Goal: Task Accomplishment & Management: Use online tool/utility

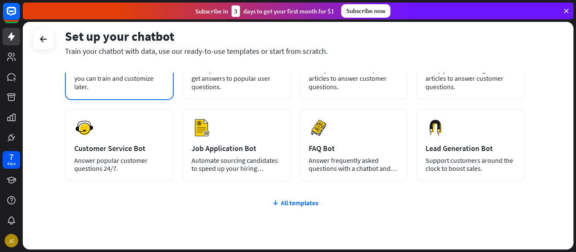
scroll to position [91, 0]
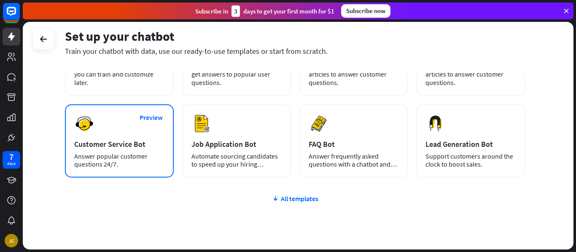
click at [126, 142] on div "Customer Service Bot" at bounding box center [119, 145] width 90 height 10
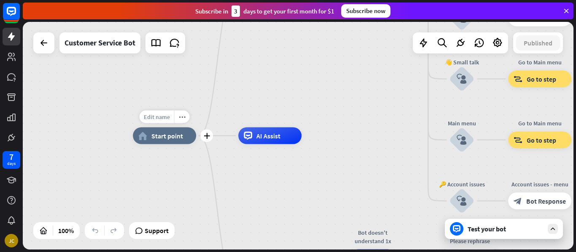
click at [161, 117] on span "Edit name" at bounding box center [157, 117] width 26 height 8
click at [172, 164] on div "home_2 Start point Welcome message block_bot_response Bot Response 🔙 Main menu …" at bounding box center [408, 250] width 550 height 228
click at [272, 135] on span "AI Assist" at bounding box center [268, 136] width 24 height 8
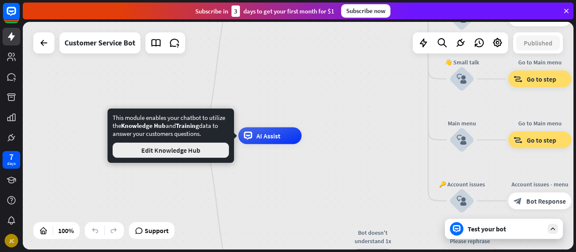
click at [193, 150] on button "Edit Knowledge Hub" at bounding box center [171, 150] width 116 height 15
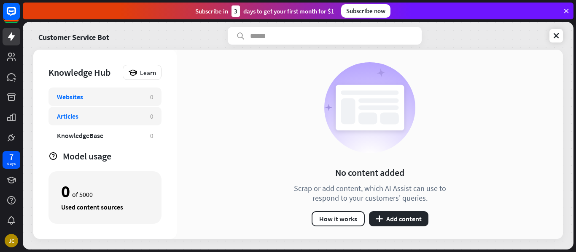
click at [87, 115] on div "Articles" at bounding box center [99, 116] width 85 height 8
click at [94, 102] on div "Websites 0" at bounding box center [104, 97] width 113 height 19
click at [97, 132] on div "KnowledgeBase" at bounding box center [80, 135] width 46 height 8
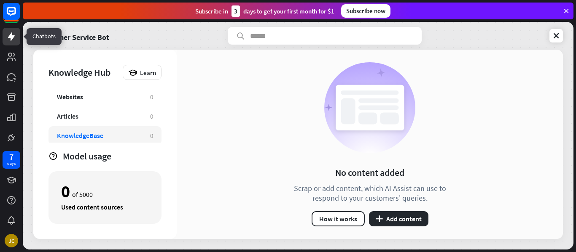
click at [16, 36] on icon at bounding box center [11, 37] width 10 height 10
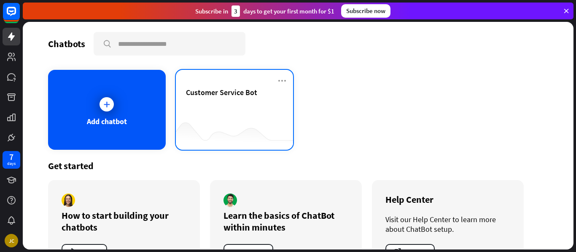
click at [236, 89] on span "Customer Service Bot" at bounding box center [221, 93] width 71 height 10
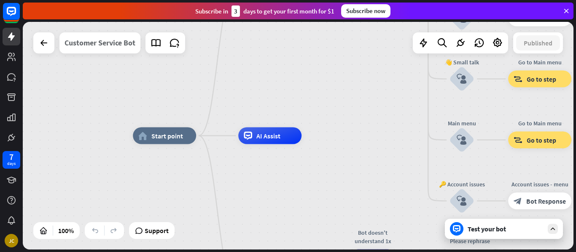
click at [94, 39] on div "Customer Service Bot" at bounding box center [99, 42] width 71 height 21
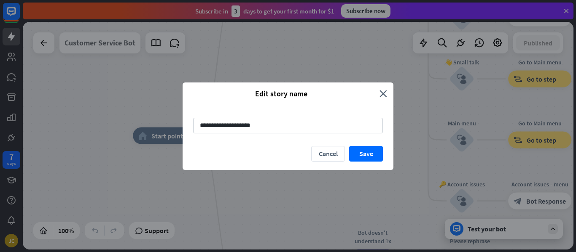
click at [94, 39] on div "**********" at bounding box center [288, 126] width 576 height 252
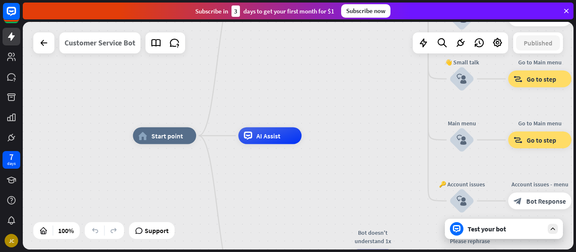
click at [102, 43] on div "Customer Service Bot" at bounding box center [99, 42] width 71 height 21
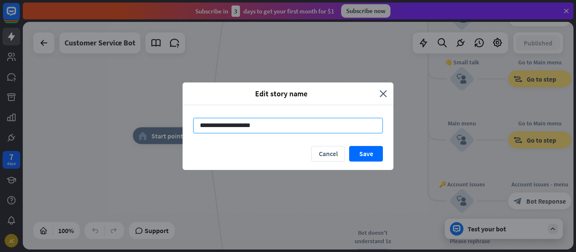
click at [254, 121] on input "**********" at bounding box center [288, 126] width 190 height 16
type input "**********"
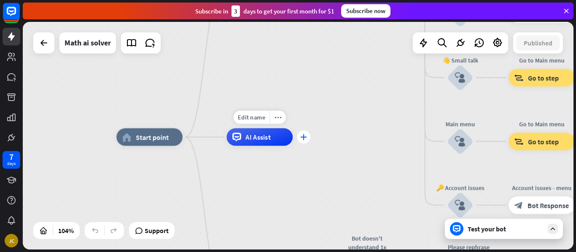
click at [301, 137] on icon "plus" at bounding box center [303, 137] width 7 height 6
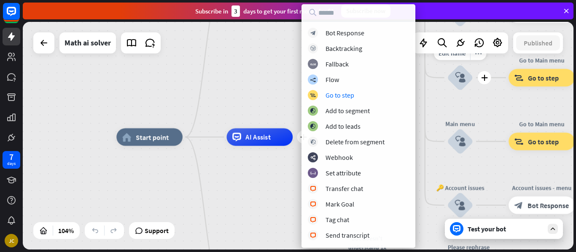
click at [447, 91] on div "Edit name more_horiz plus 👋 Small talk block_user_input" at bounding box center [460, 77] width 27 height 27
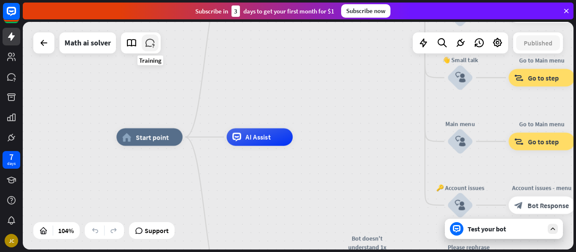
click at [152, 45] on icon at bounding box center [150, 43] width 11 height 11
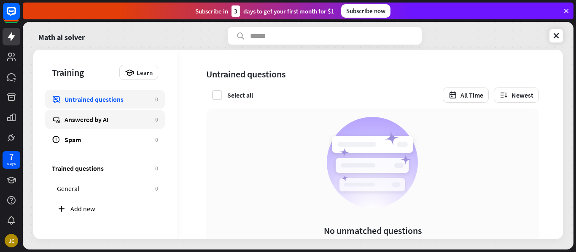
click at [100, 117] on div "Answered by AI" at bounding box center [107, 119] width 86 height 8
